Goal: Task Accomplishment & Management: Manage account settings

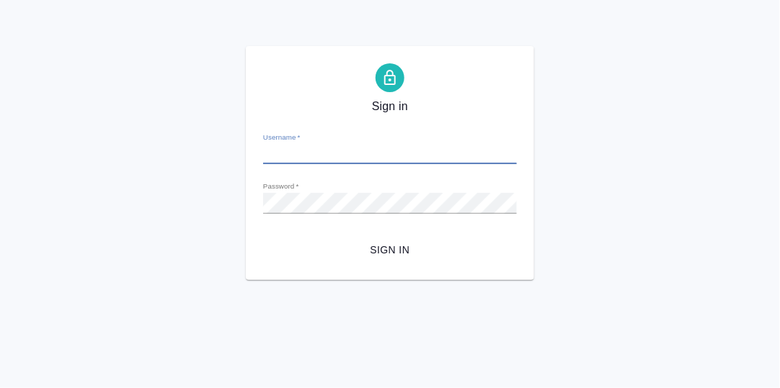
type input "[PERSON_NAME][EMAIL_ADDRESS][DOMAIN_NAME]"
click at [388, 249] on span "Sign in" at bounding box center [390, 250] width 231 height 18
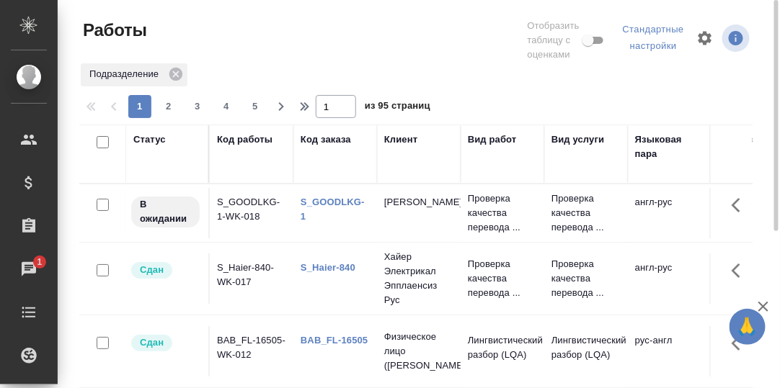
click at [313, 202] on link "S_GOODLKG-1" at bounding box center [333, 209] width 64 height 25
click at [146, 138] on div "Статус" at bounding box center [149, 140] width 32 height 14
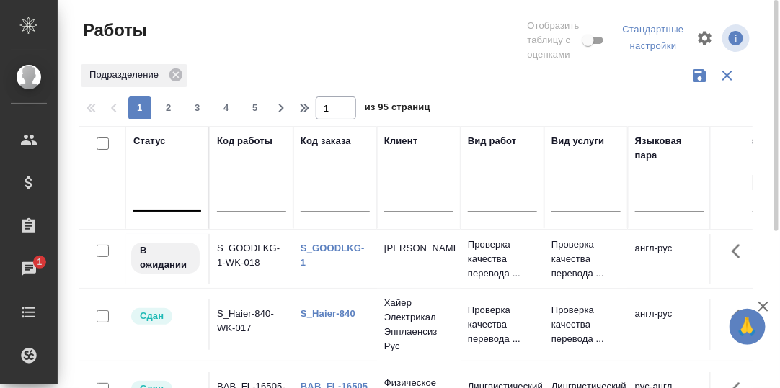
click at [157, 199] on div at bounding box center [167, 197] width 68 height 21
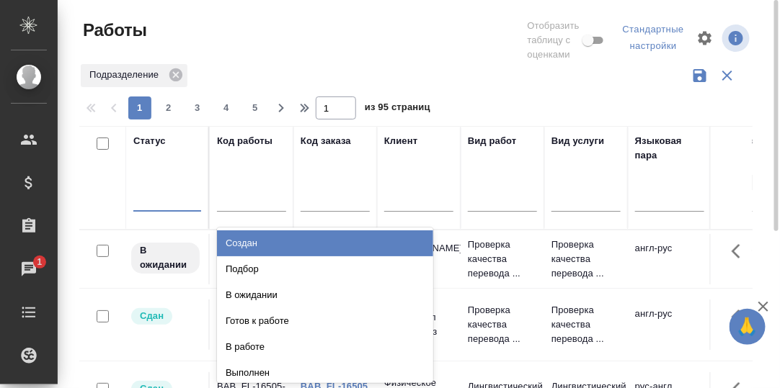
drag, startPoint x: 247, startPoint y: 243, endPoint x: 340, endPoint y: 296, distance: 107.2
click at [247, 243] on div "Создан" at bounding box center [325, 244] width 216 height 26
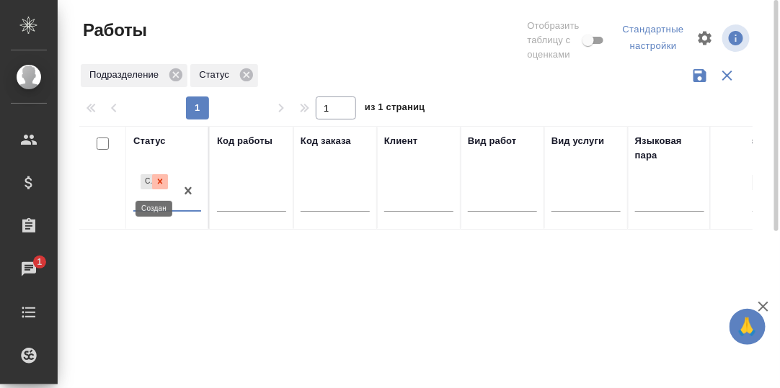
click at [160, 182] on icon at bounding box center [160, 181] width 5 height 5
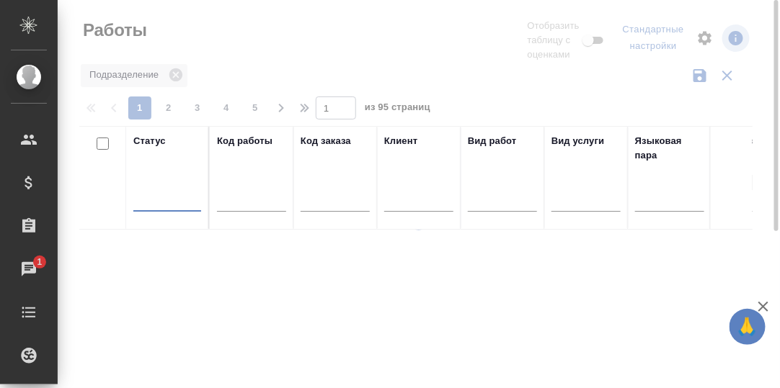
click at [152, 201] on div at bounding box center [167, 197] width 68 height 21
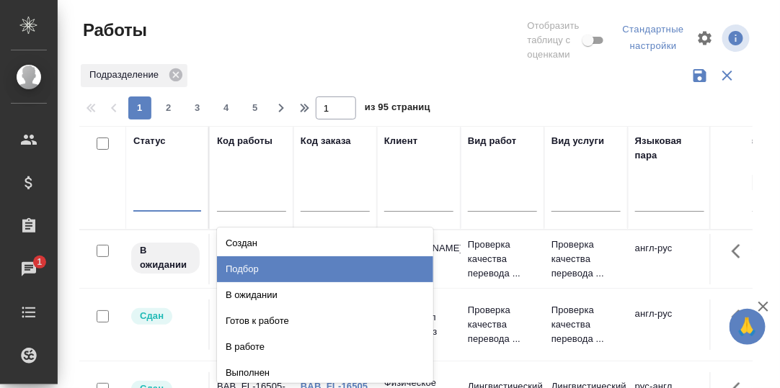
click at [253, 267] on div "Подбор" at bounding box center [325, 270] width 216 height 26
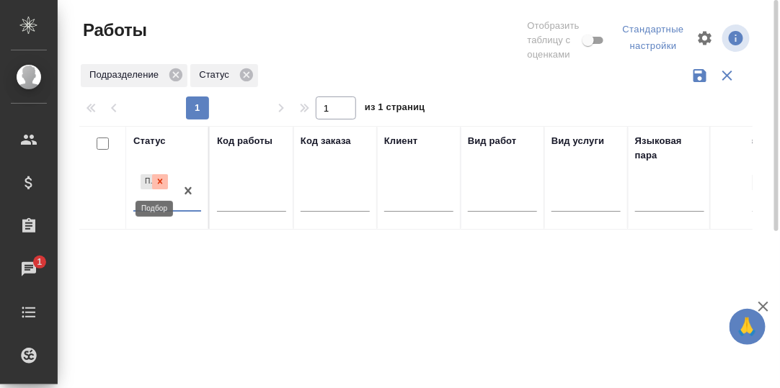
click at [161, 183] on icon at bounding box center [160, 181] width 5 height 5
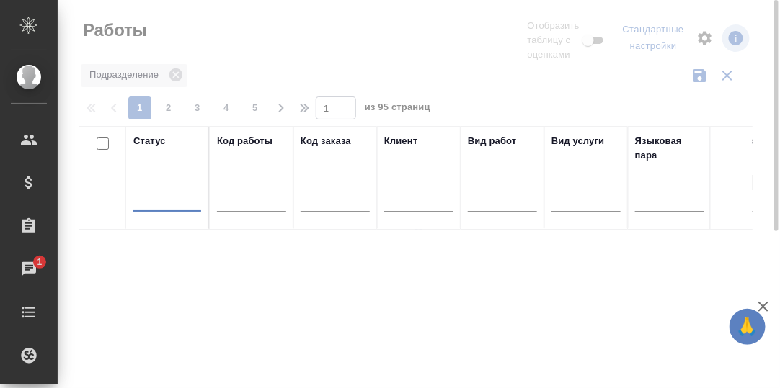
click at [164, 202] on div at bounding box center [167, 197] width 68 height 21
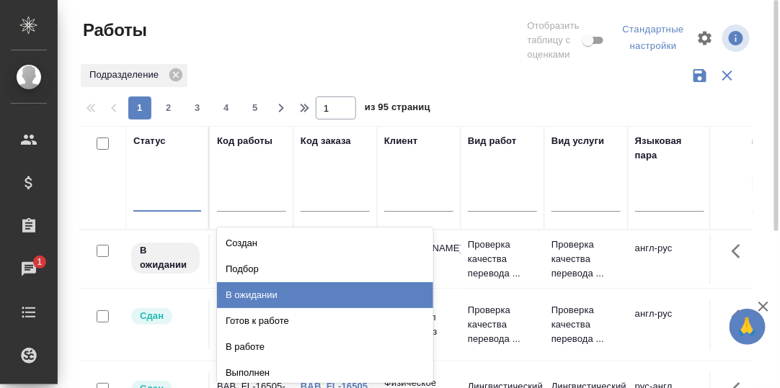
click at [251, 297] on div "В ожидании" at bounding box center [325, 295] width 216 height 26
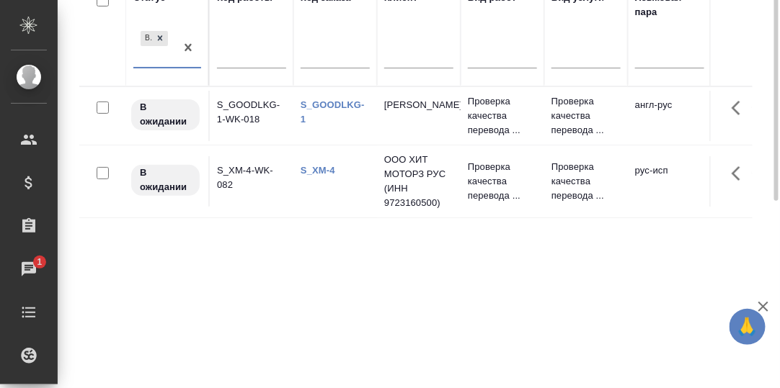
scroll to position [71, 0]
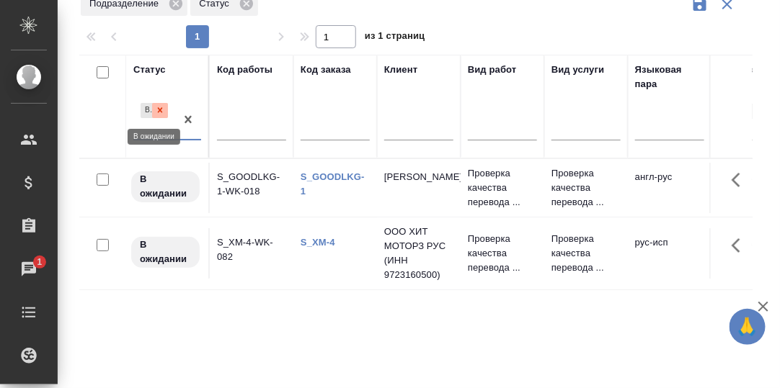
click at [161, 108] on icon at bounding box center [160, 110] width 5 height 5
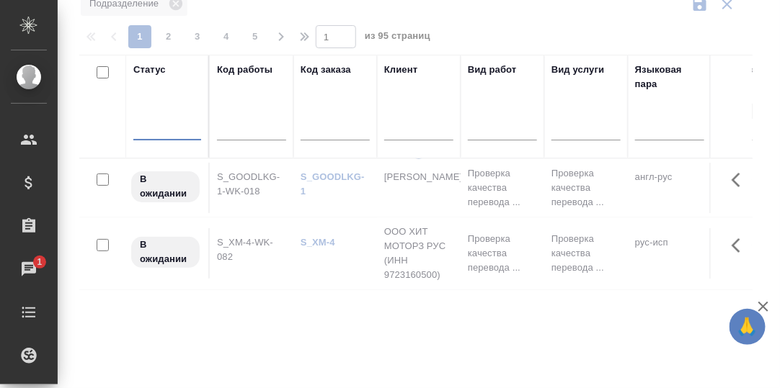
click at [153, 124] on div at bounding box center [167, 125] width 68 height 21
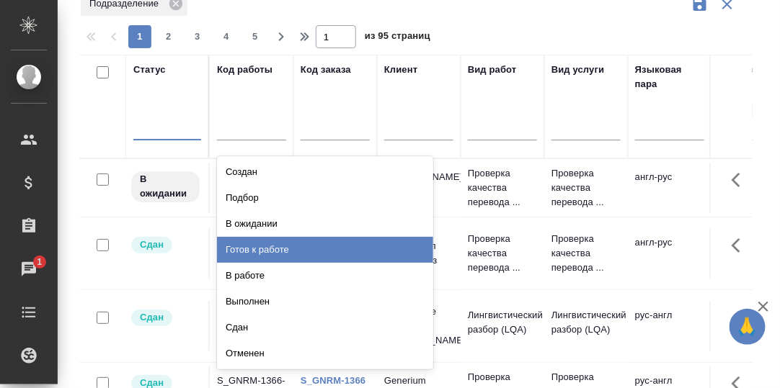
click at [256, 248] on div "Готов к работе" at bounding box center [325, 250] width 216 height 26
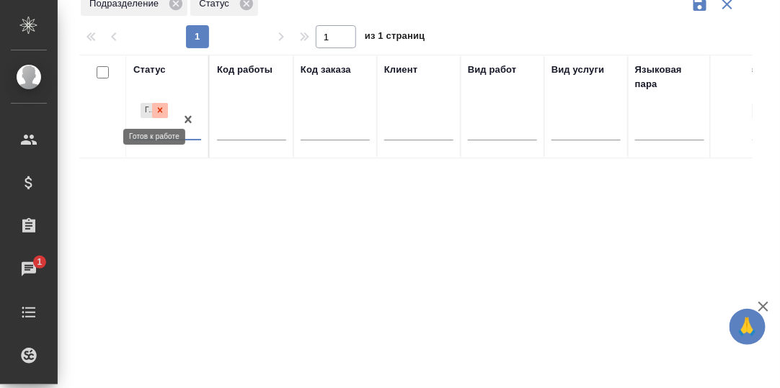
click at [162, 111] on icon at bounding box center [160, 110] width 10 height 10
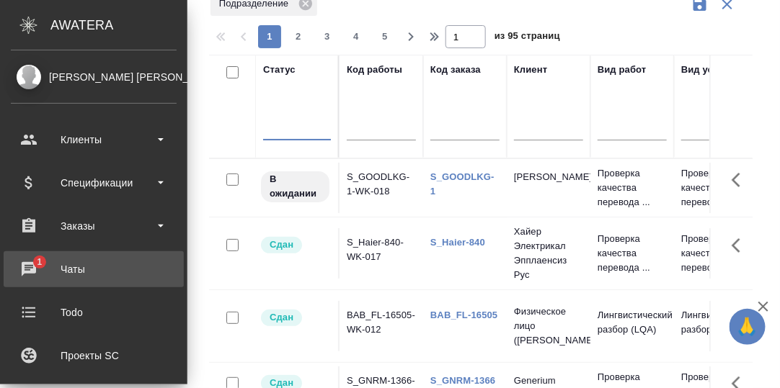
click at [31, 268] on div "Чаты" at bounding box center [94, 270] width 166 height 22
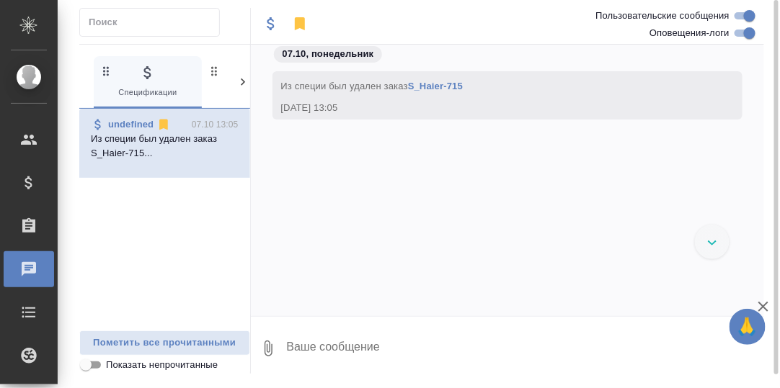
drag, startPoint x: 244, startPoint y: 81, endPoint x: 234, endPoint y: 83, distance: 9.5
click at [241, 83] on icon at bounding box center [243, 82] width 14 height 14
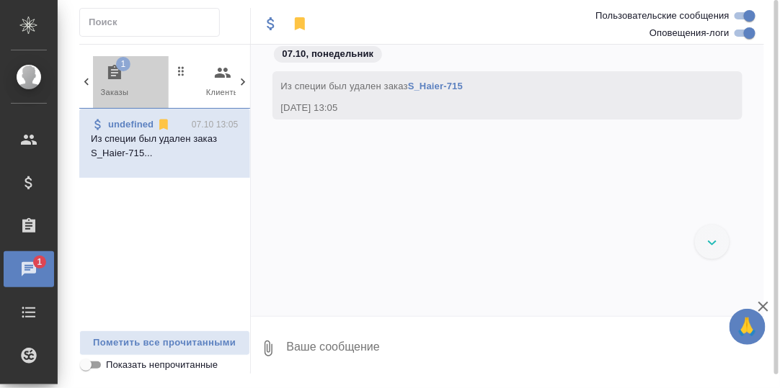
click at [118, 76] on icon "button" at bounding box center [114, 72] width 13 height 14
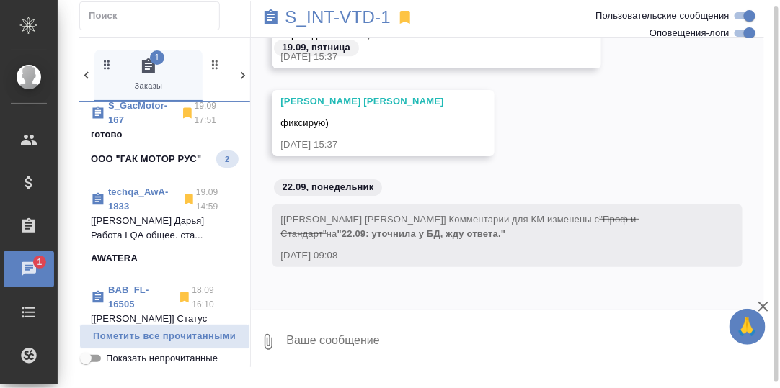
scroll to position [144, 0]
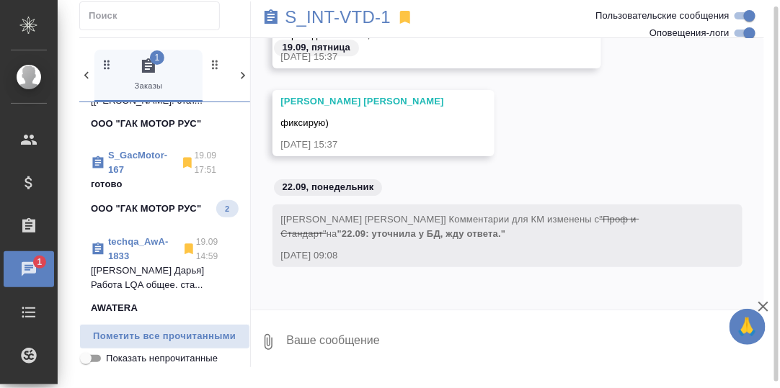
click at [134, 166] on p "S_GacMotor-167" at bounding box center [142, 162] width 69 height 29
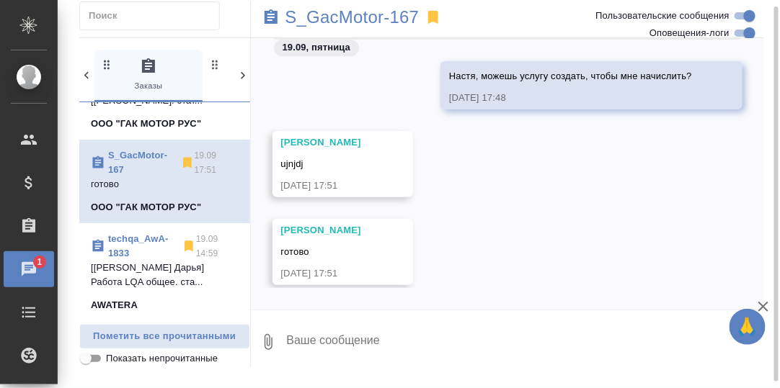
scroll to position [13691, 0]
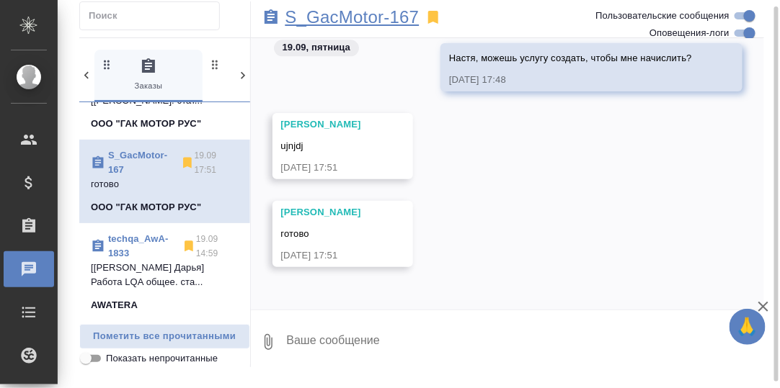
click at [350, 17] on p "S_GacMotor-167" at bounding box center [352, 17] width 134 height 14
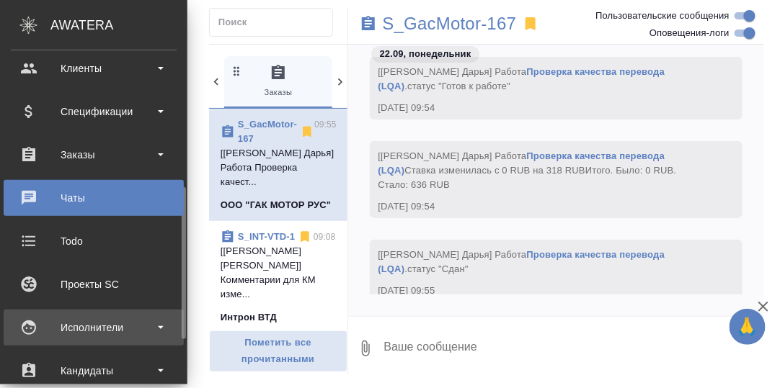
scroll to position [215, 0]
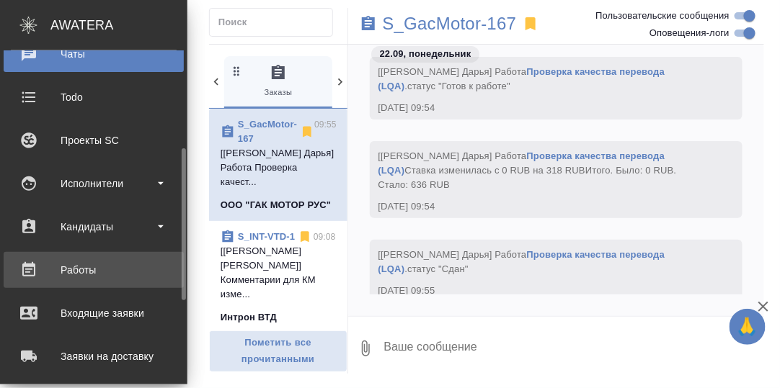
click at [92, 265] on div "Работы" at bounding box center [94, 270] width 166 height 22
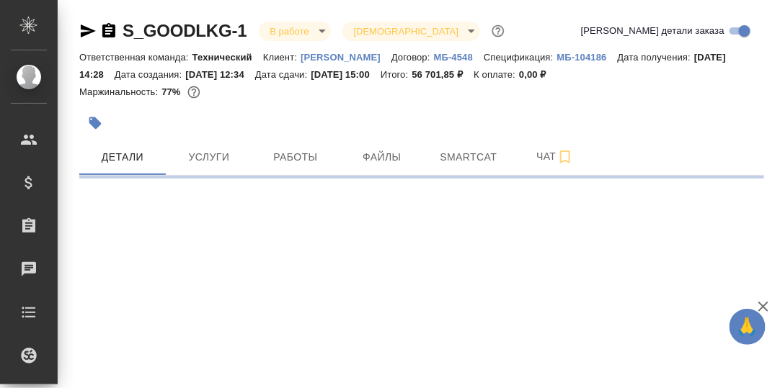
select select "RU"
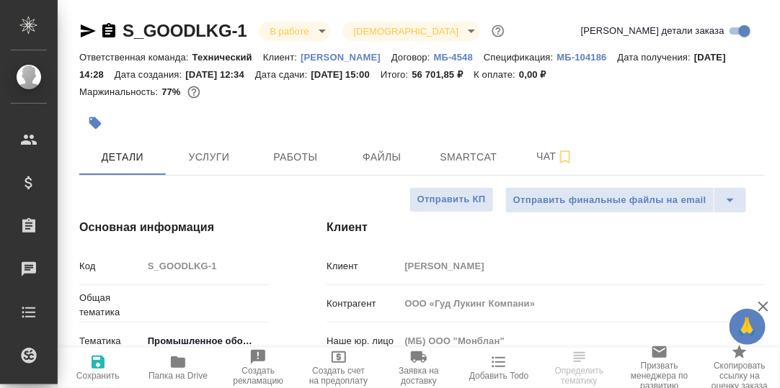
type textarea "x"
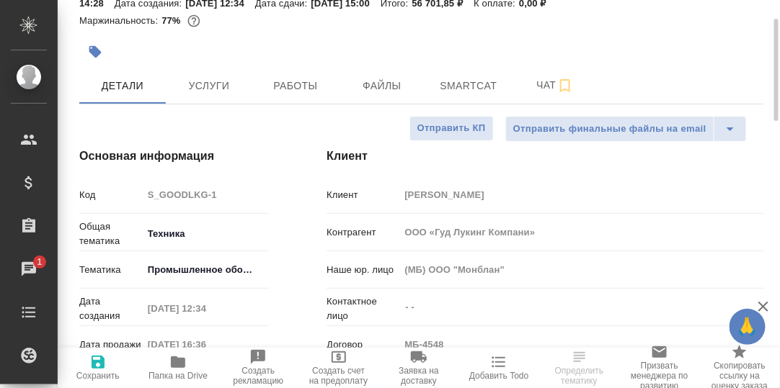
scroll to position [143, 0]
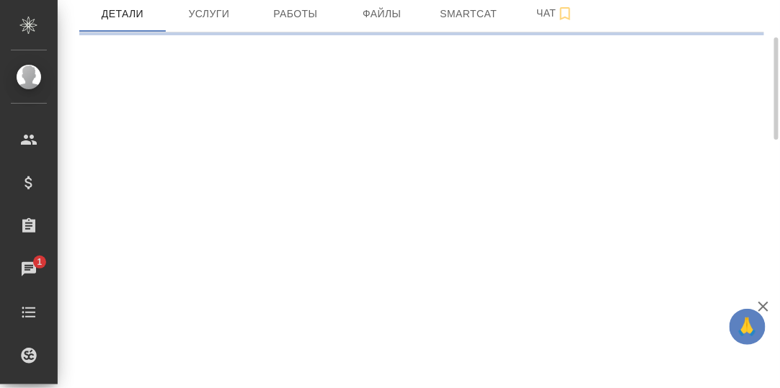
select select "RU"
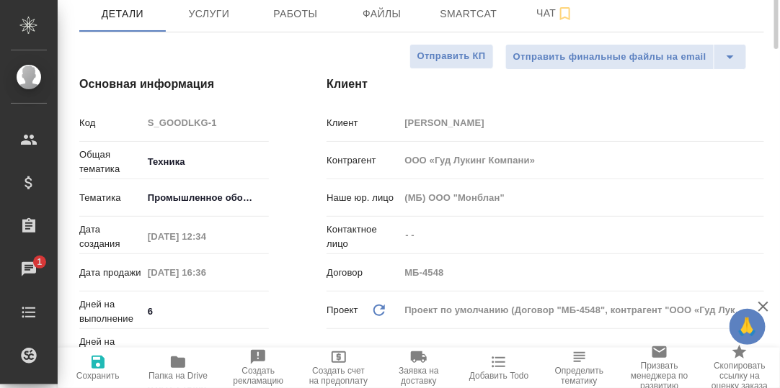
scroll to position [71, 0]
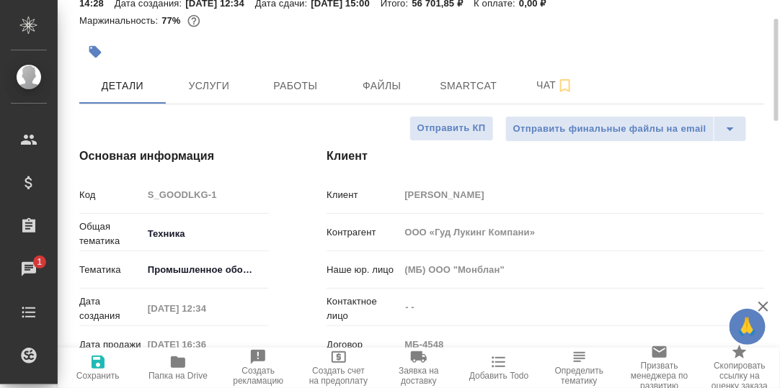
type textarea "x"
click at [305, 89] on span "Работы" at bounding box center [295, 86] width 69 height 18
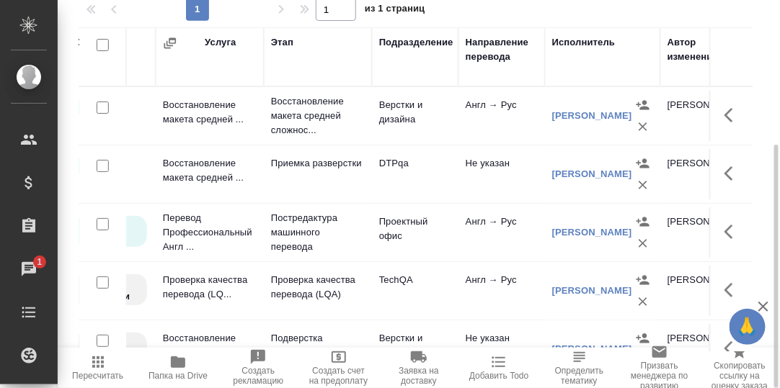
scroll to position [0, 195]
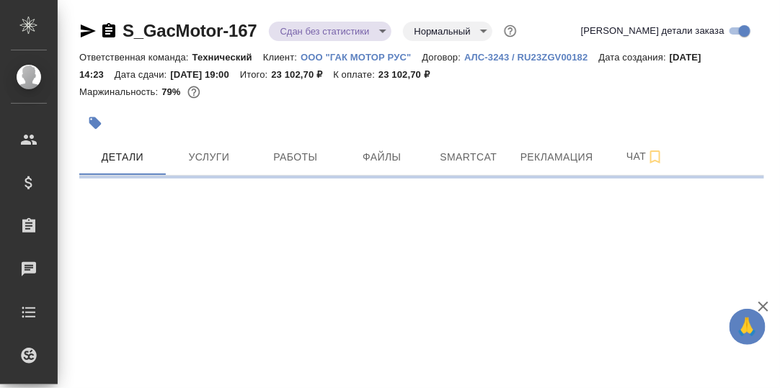
select select "RU"
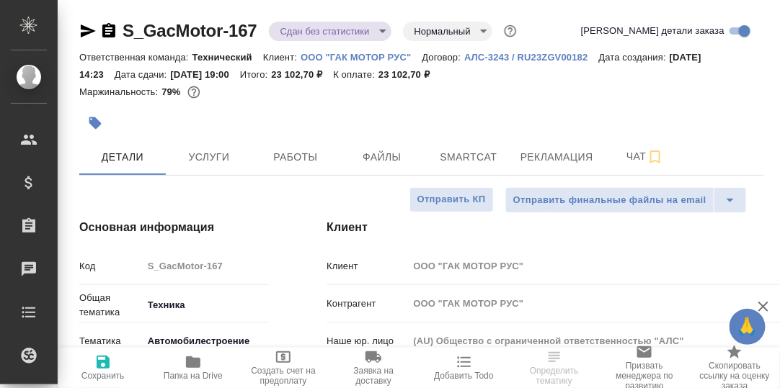
type textarea "x"
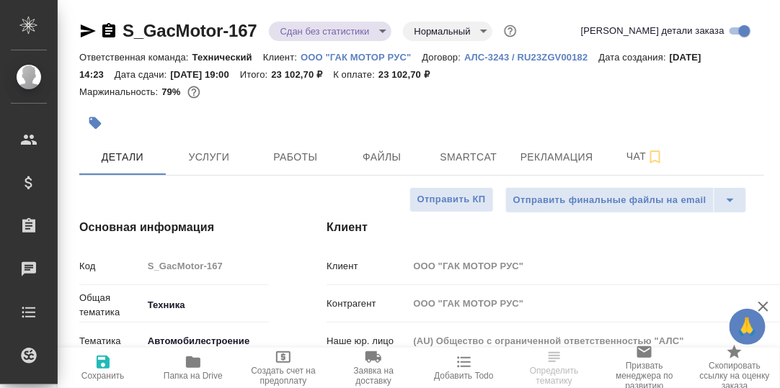
type textarea "x"
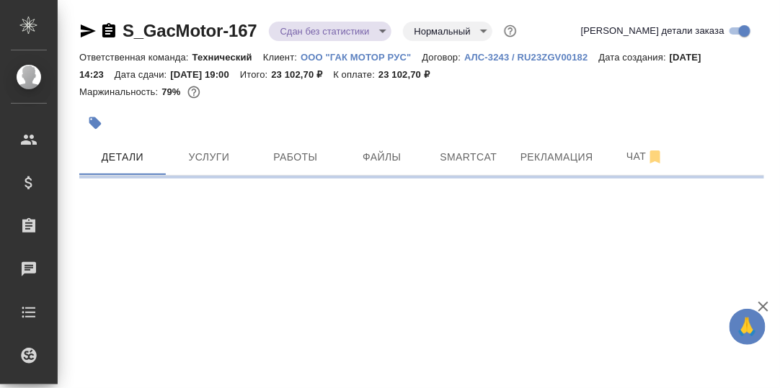
select select "RU"
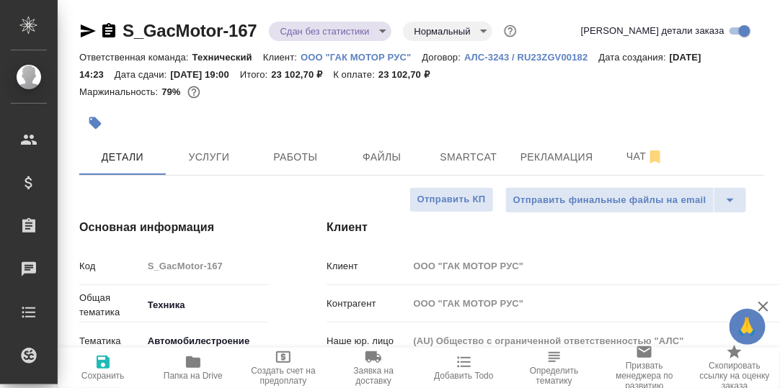
type textarea "x"
click at [310, 160] on span "Работы" at bounding box center [295, 157] width 69 height 18
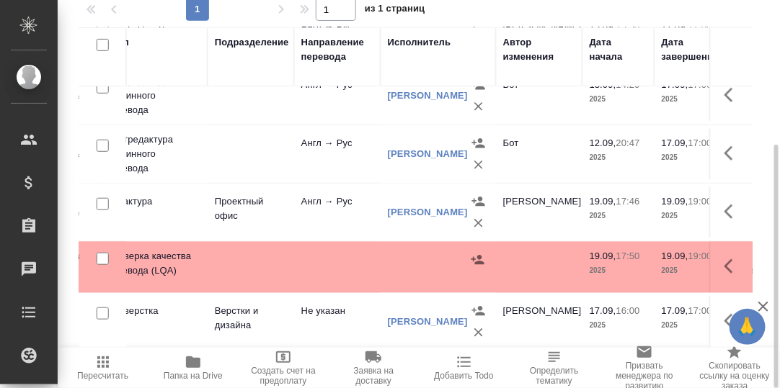
scroll to position [260, 323]
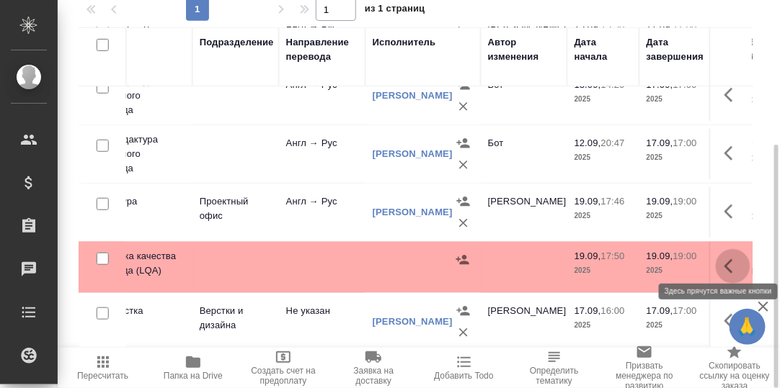
click at [724, 258] on icon "button" at bounding box center [732, 266] width 17 height 17
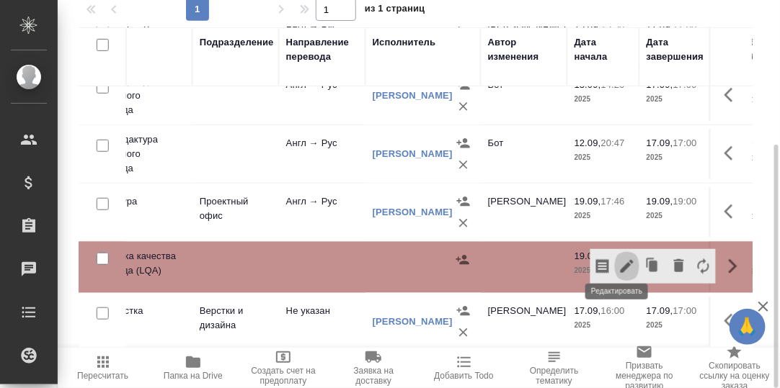
click at [618, 258] on icon "button" at bounding box center [626, 266] width 17 height 17
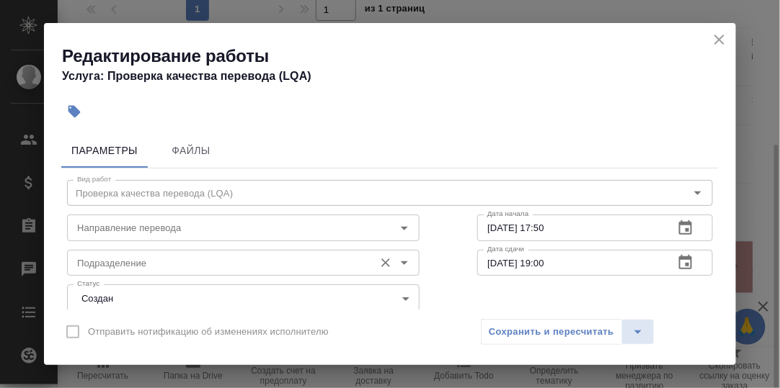
scroll to position [71, 0]
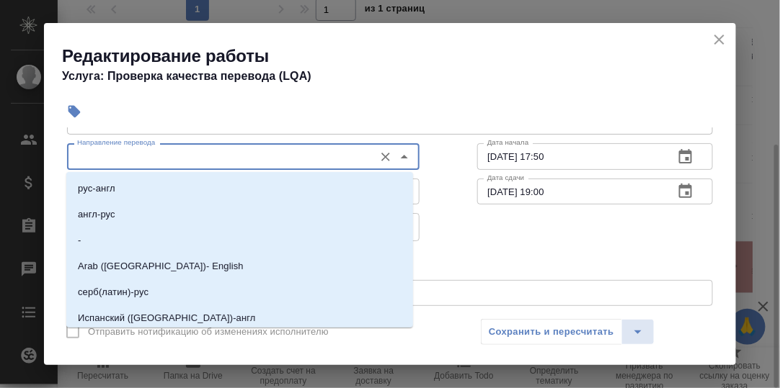
click at [142, 157] on input "Направление перевода" at bounding box center [218, 156] width 295 height 17
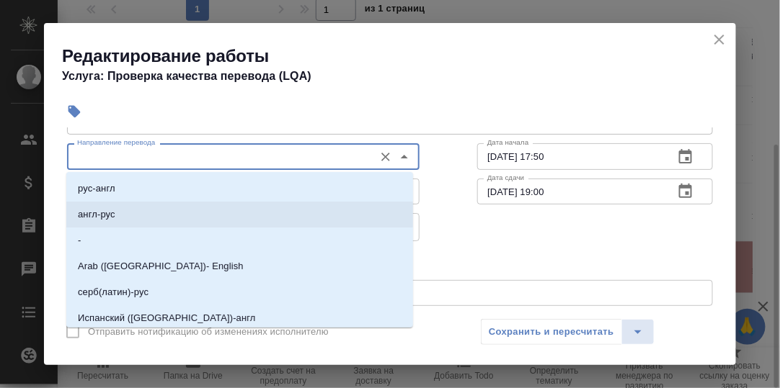
click at [133, 210] on li "англ-рус" at bounding box center [239, 215] width 347 height 26
type input "англ-рус"
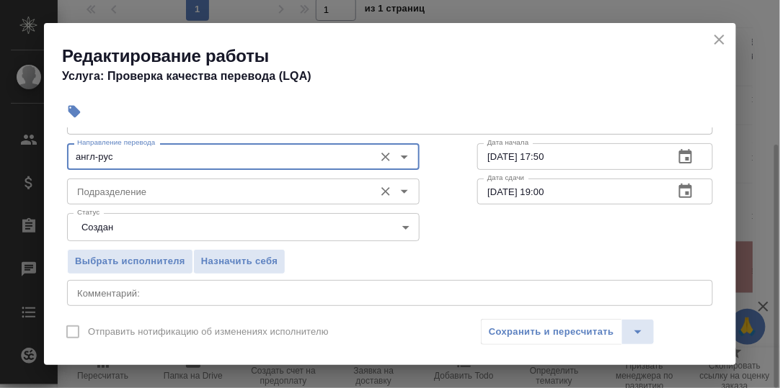
drag, startPoint x: 141, startPoint y: 190, endPoint x: 146, endPoint y: 180, distance: 11.3
click at [141, 190] on input "Подразделение" at bounding box center [218, 191] width 295 height 17
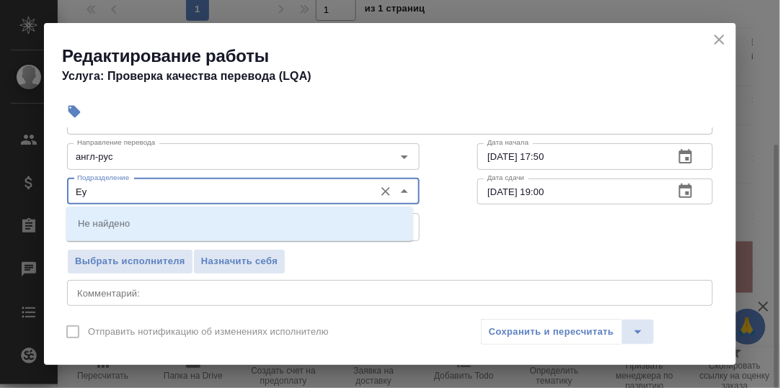
type input "Е"
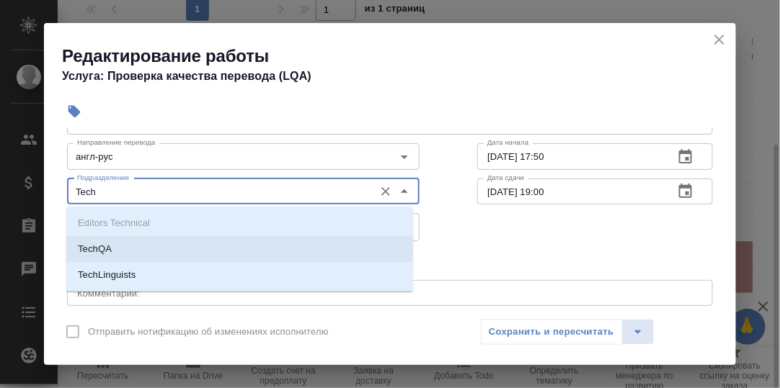
drag, startPoint x: 119, startPoint y: 245, endPoint x: 131, endPoint y: 251, distance: 13.5
click at [120, 246] on li "TechQA" at bounding box center [239, 249] width 347 height 26
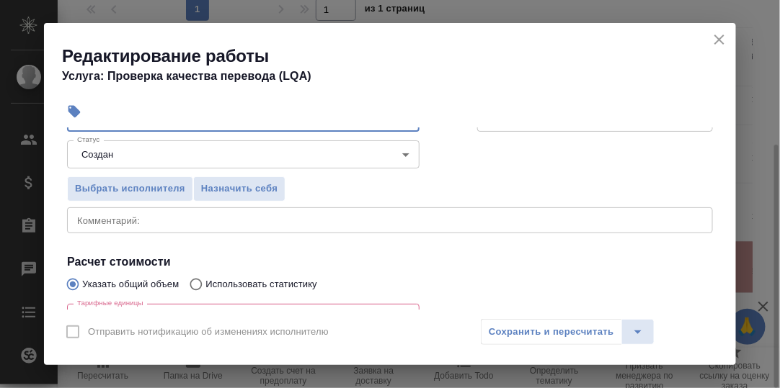
scroll to position [288, 0]
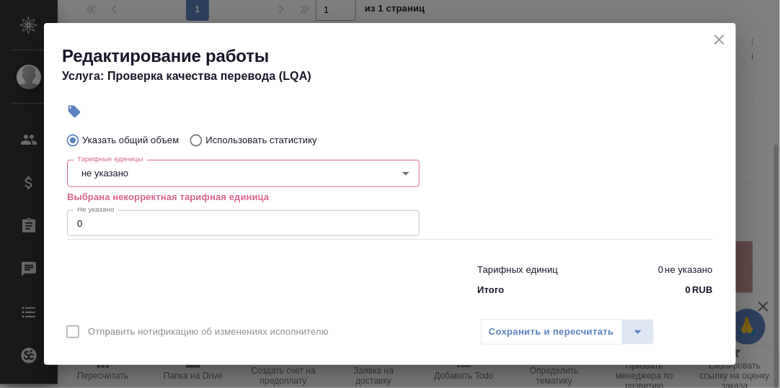
type input "TechQA"
click at [139, 169] on body "🙏 .cls-1 fill:#fff; AWATERA Румянцева Дарья d.rumyantseva Клиенты Спецификации …" at bounding box center [390, 194] width 780 height 388
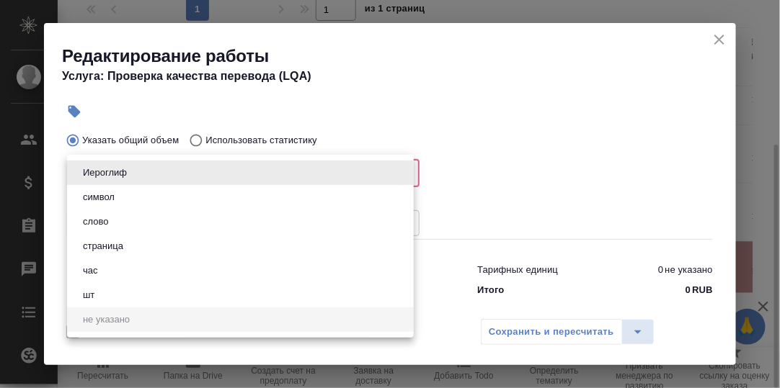
click at [116, 272] on li "час" at bounding box center [240, 271] width 347 height 25
type input "5a8b1489cc6b4906c91bfd93"
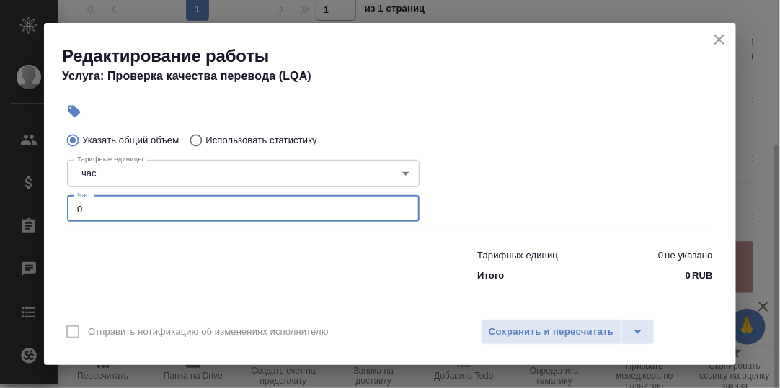
drag, startPoint x: 102, startPoint y: 208, endPoint x: 26, endPoint y: 210, distance: 75.7
click at [26, 210] on div "Редактирование работы Услуга: Проверка качества перевода (LQA) Параметры Файлы …" at bounding box center [390, 194] width 780 height 388
type input "1"
type input "2"
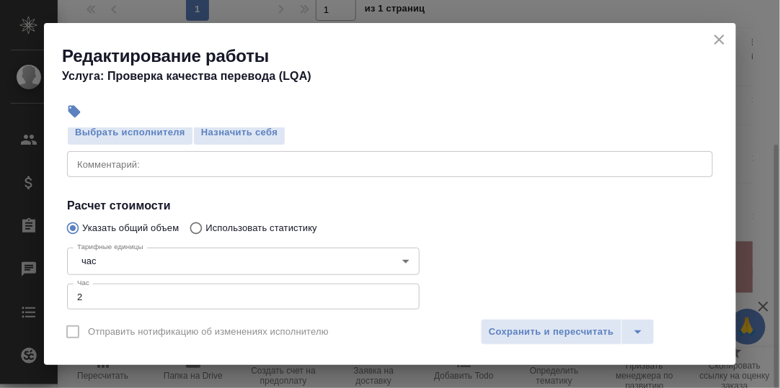
scroll to position [144, 0]
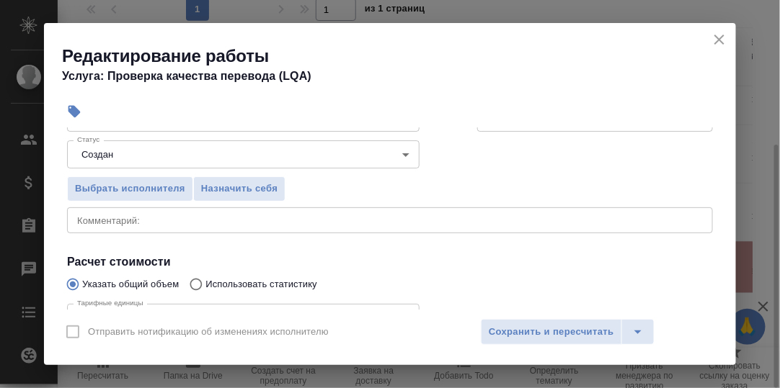
click at [117, 218] on textarea at bounding box center [390, 220] width 626 height 11
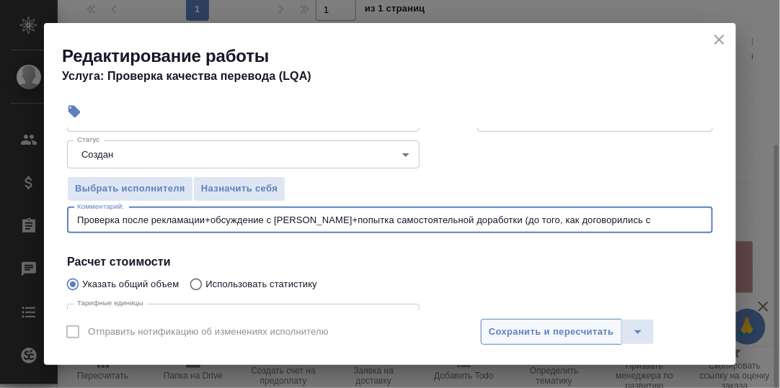
type textarea "Проверка после рекламации+обсуждение с Робертом+попытка самостоятельной доработ…"
drag, startPoint x: 522, startPoint y: 328, endPoint x: 502, endPoint y: 293, distance: 40.4
click at [522, 328] on span "Сохранить и пересчитать" at bounding box center [551, 332] width 125 height 17
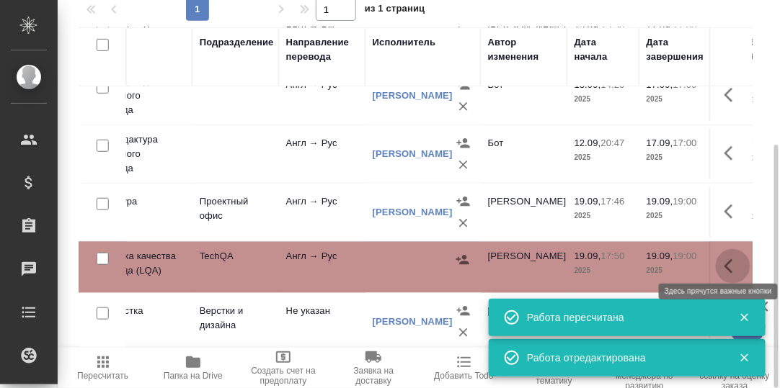
click at [724, 259] on icon "button" at bounding box center [728, 266] width 9 height 14
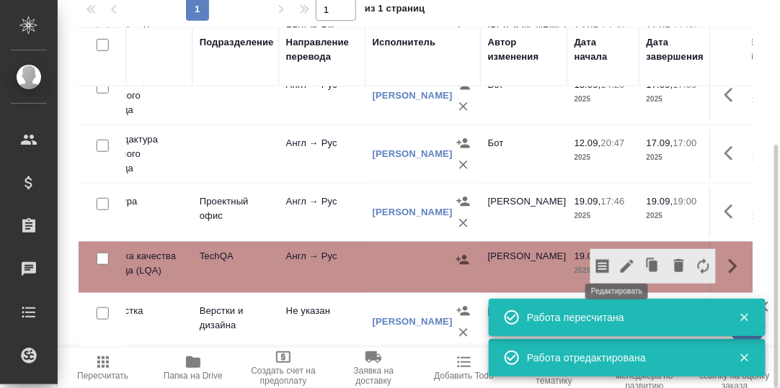
click at [620, 260] on icon "button" at bounding box center [626, 266] width 13 height 13
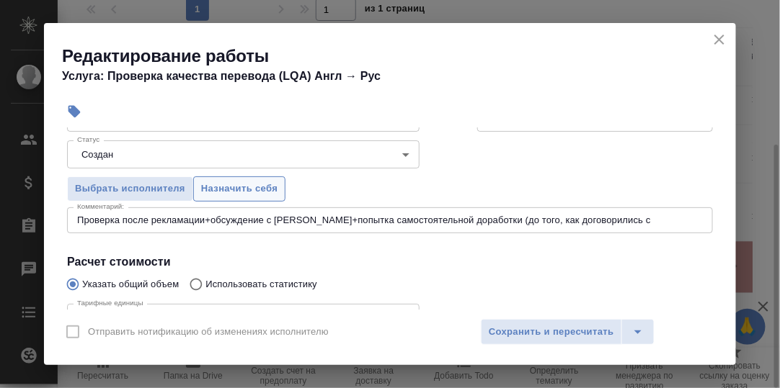
click at [252, 186] on span "Назначить себя" at bounding box center [239, 189] width 76 height 17
click at [576, 326] on span "Сохранить и пересчитать" at bounding box center [551, 332] width 125 height 17
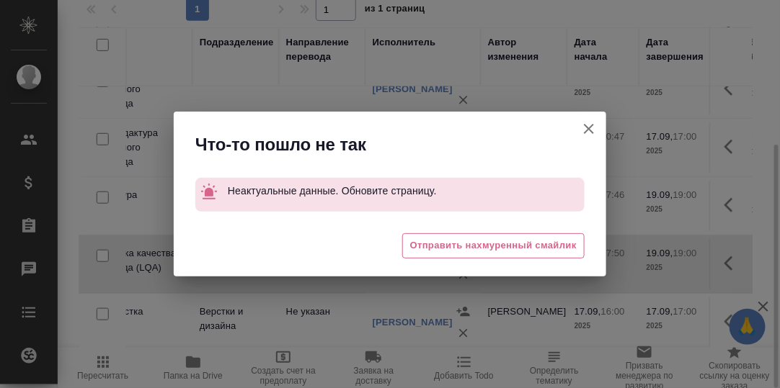
click at [589, 128] on icon "button" at bounding box center [588, 128] width 17 height 17
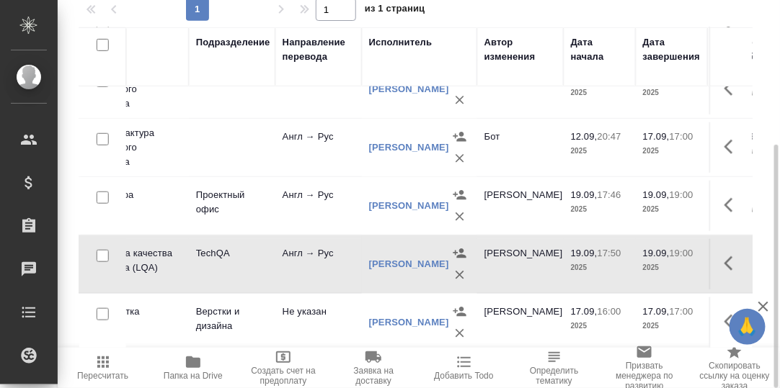
scroll to position [260, 332]
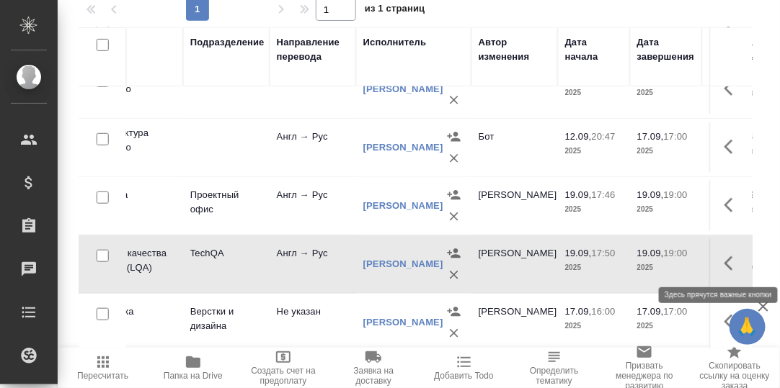
click at [724, 255] on icon "button" at bounding box center [732, 263] width 17 height 17
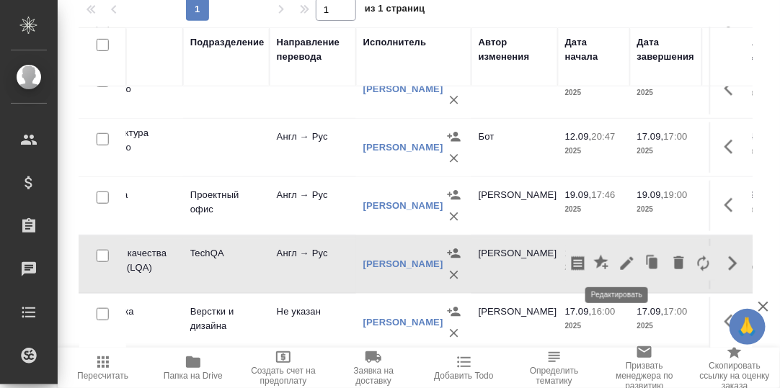
click at [618, 262] on icon "button" at bounding box center [626, 263] width 17 height 17
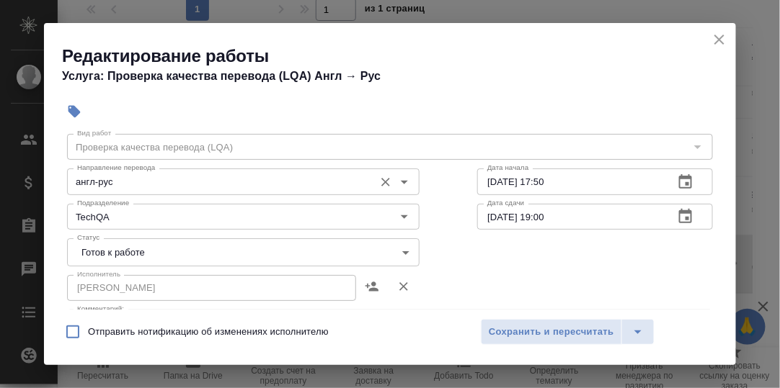
scroll to position [71, 0]
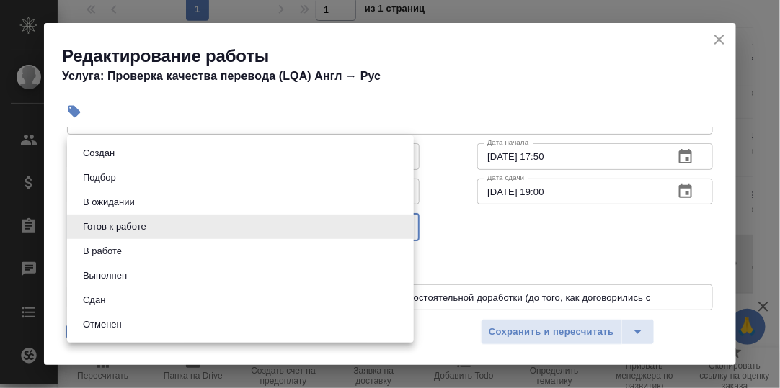
drag, startPoint x: 399, startPoint y: 229, endPoint x: 304, endPoint y: 259, distance: 99.1
click at [399, 228] on body "🙏 .cls-1 fill:#fff; AWATERA Румянцева Дарья d.rumyantseva Клиенты Спецификации …" at bounding box center [390, 194] width 780 height 388
click at [138, 301] on li "Сдан" at bounding box center [240, 300] width 347 height 25
type input "closed"
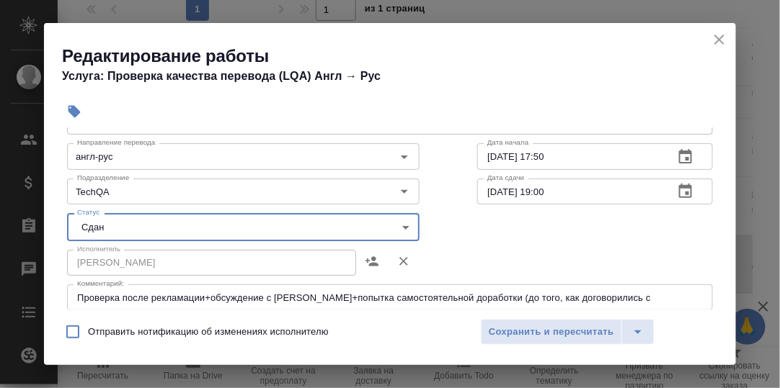
drag, startPoint x: 541, startPoint y: 331, endPoint x: 479, endPoint y: 302, distance: 68.4
click at [539, 331] on span "Сохранить и пересчитать" at bounding box center [551, 332] width 125 height 17
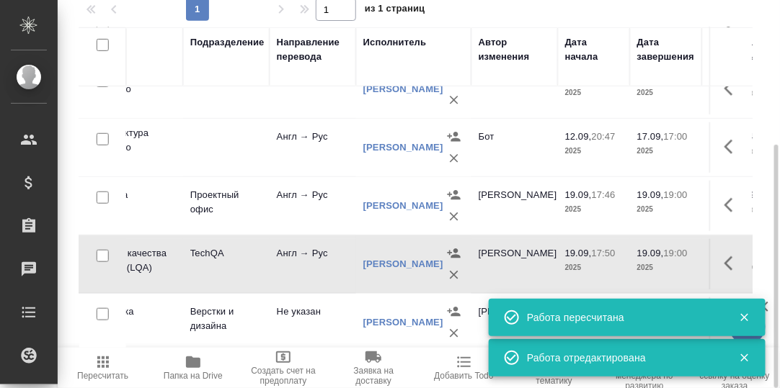
scroll to position [260, 0]
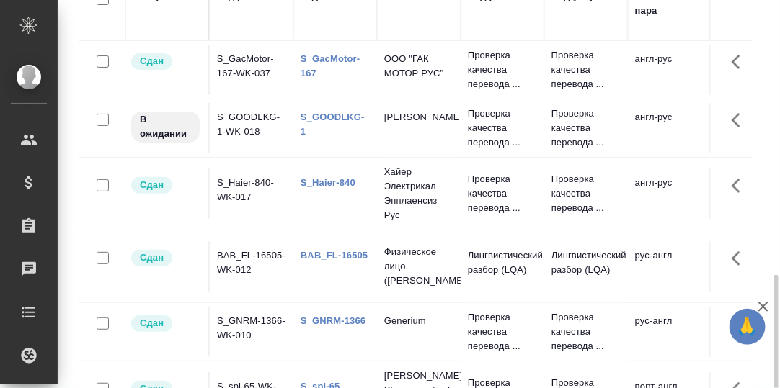
scroll to position [262, 0]
